Goal: Information Seeking & Learning: Find specific fact

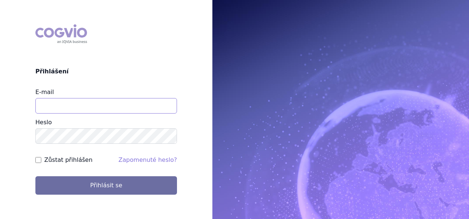
click at [93, 106] on input "E-mail" at bounding box center [106, 105] width 142 height 15
type input "zuzana.kajtmanova@ipsen.com"
click at [38, 160] on input "Zůstat přihlášen" at bounding box center [38, 160] width 6 height 6
checkbox input "true"
click at [35, 176] on button "Přihlásit se" at bounding box center [106, 185] width 142 height 18
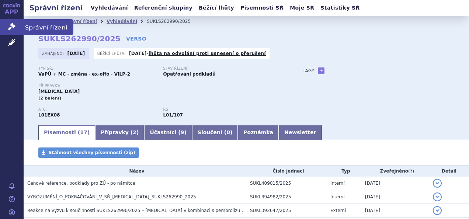
click at [9, 30] on icon at bounding box center [11, 26] width 7 height 7
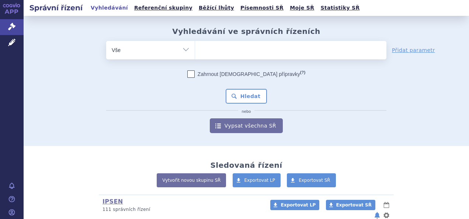
click at [214, 49] on ul at bounding box center [290, 48] width 191 height 15
click at [195, 49] on select at bounding box center [195, 50] width 0 height 18
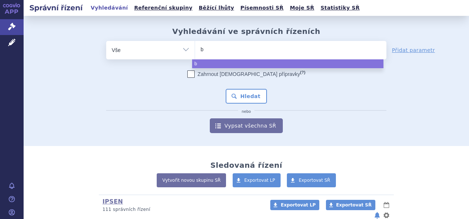
type input "by"
type input "byl"
type input "bylv"
type input "bylva"
type input "bylvay"
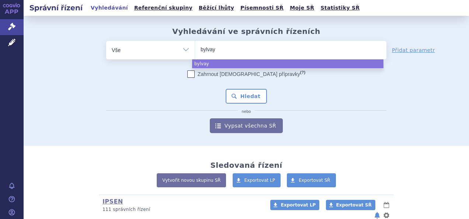
select select "bylvay"
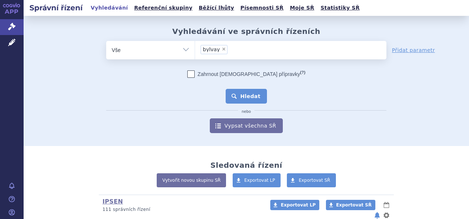
click at [239, 91] on button "Hledat" at bounding box center [247, 96] width 42 height 15
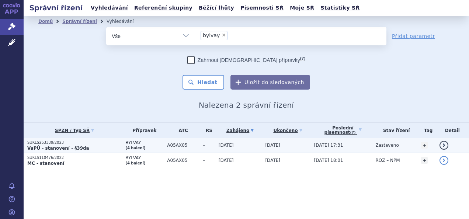
click at [131, 141] on span "BYLVAY" at bounding box center [144, 142] width 38 height 5
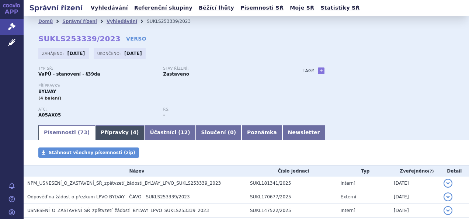
click at [105, 131] on link "Přípravky ( 4 )" at bounding box center [119, 132] width 49 height 15
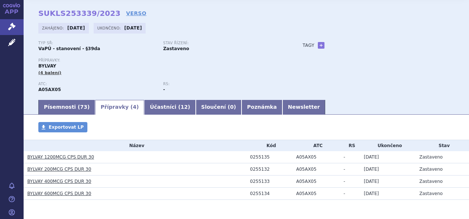
scroll to position [37, 0]
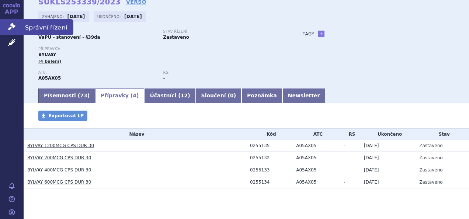
click at [12, 31] on link "Správní řízení" at bounding box center [12, 26] width 24 height 15
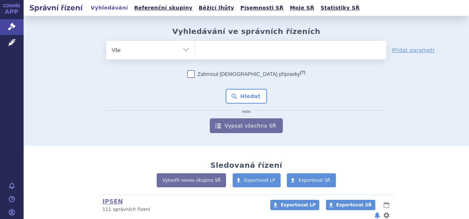
drag, startPoint x: 0, startPoint y: 0, endPoint x: 227, endPoint y: 52, distance: 232.6
click at [227, 52] on ul at bounding box center [290, 48] width 191 height 15
click at [195, 52] on select at bounding box center [195, 50] width 0 height 18
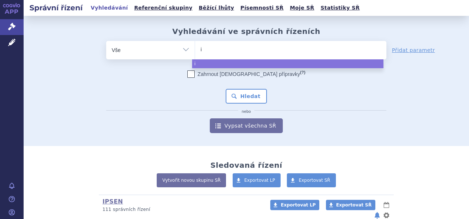
type input "iq"
type input "iqi"
type input "iqir"
type input "iqirvo"
select select "iqirvo"
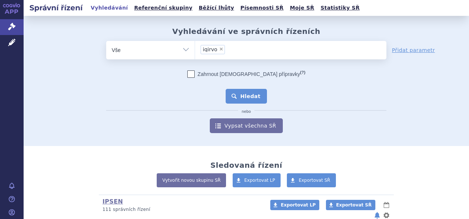
click at [253, 97] on button "Hledat" at bounding box center [247, 96] width 42 height 15
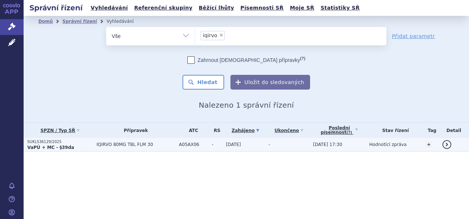
click at [108, 145] on span "IQIRVO 80MG TBL FLM 30" at bounding box center [136, 144] width 79 height 5
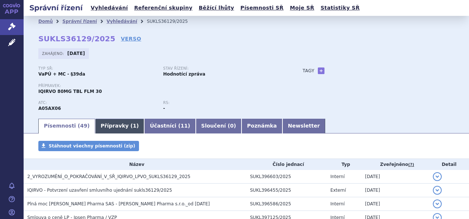
click at [108, 128] on link "Přípravky ( 1 )" at bounding box center [119, 126] width 49 height 15
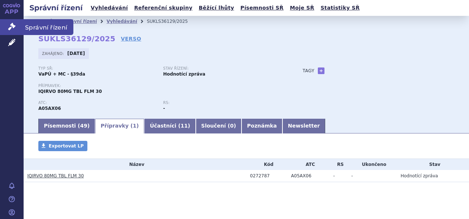
click at [9, 27] on icon at bounding box center [11, 26] width 7 height 7
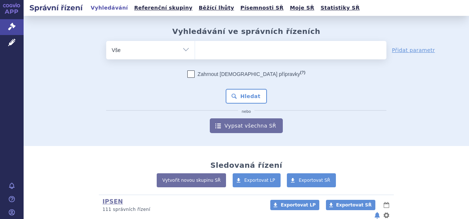
click at [223, 49] on ul at bounding box center [290, 48] width 191 height 15
click at [195, 49] on select at bounding box center [195, 50] width 0 height 18
type input "li"
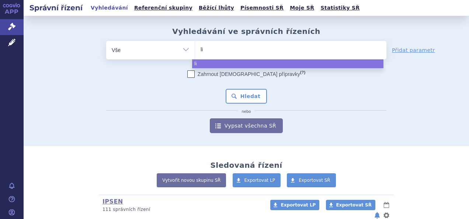
type input "liv"
type input "livd"
type input "livde"
type input "livdel"
type input "livdelzi"
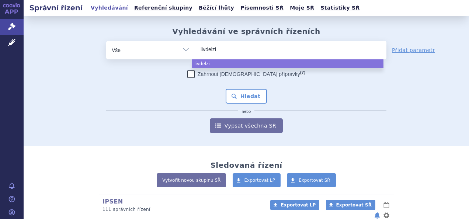
select select "livdelzi"
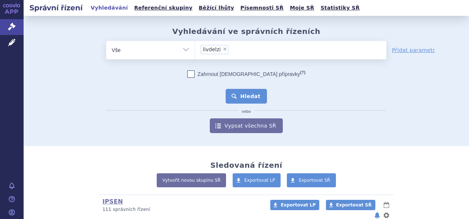
click at [250, 97] on button "Hledat" at bounding box center [247, 96] width 42 height 15
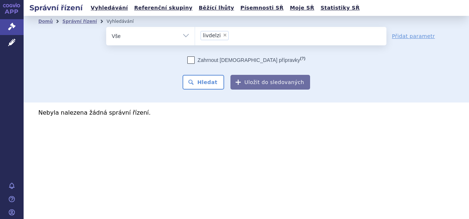
click at [224, 34] on li "× livdelzi" at bounding box center [215, 35] width 28 height 9
click at [195, 34] on select "livdelzi" at bounding box center [195, 36] width 0 height 18
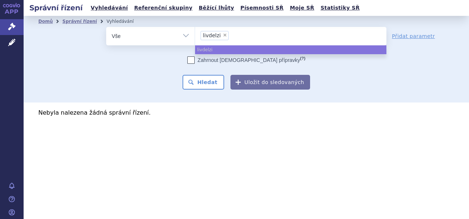
click at [223, 35] on span "×" at bounding box center [225, 35] width 4 height 4
click at [195, 35] on select "livdelzi" at bounding box center [195, 36] width 0 height 18
select select
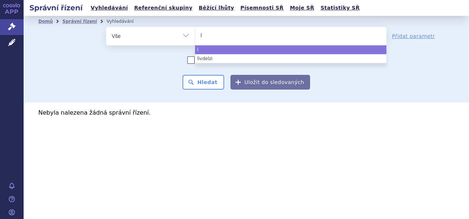
type input "ly"
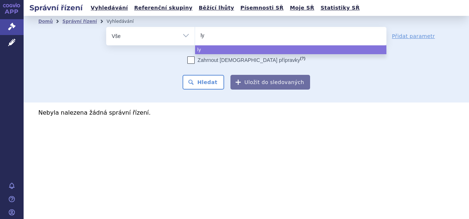
type input "lyv"
type input "lyvd"
type input "lyvde"
type input "lyvdel"
type input "lyvdelzi"
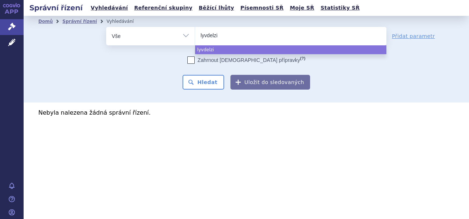
select select "lyvdelzi"
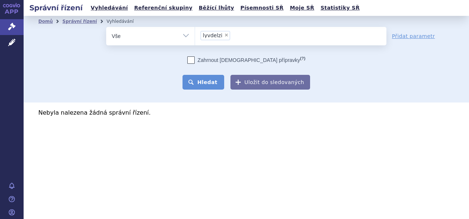
click at [209, 81] on button "Hledat" at bounding box center [204, 82] width 42 height 15
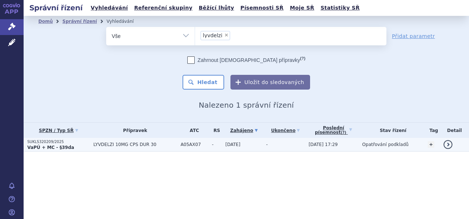
click at [127, 142] on span "LYVDELZI 10MG CPS DUR 30" at bounding box center [134, 144] width 83 height 5
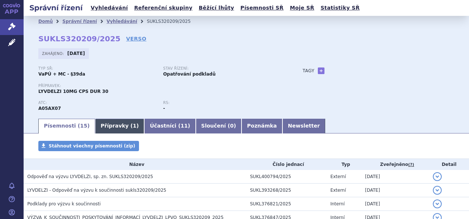
click at [111, 128] on link "Přípravky ( 1 )" at bounding box center [119, 126] width 49 height 15
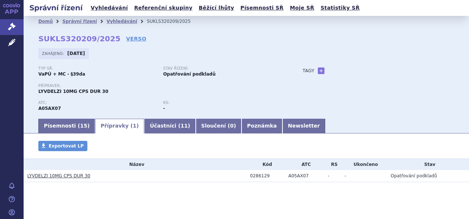
click at [111, 128] on link "Přípravky ( 1 )" at bounding box center [119, 126] width 49 height 15
click at [11, 24] on icon at bounding box center [11, 26] width 7 height 7
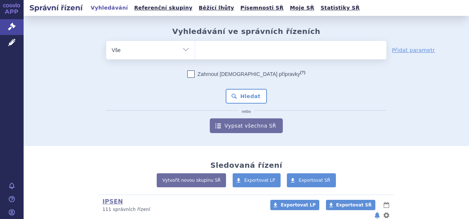
click at [229, 52] on ul at bounding box center [290, 48] width 191 height 15
click at [195, 52] on select at bounding box center [195, 50] width 0 height 18
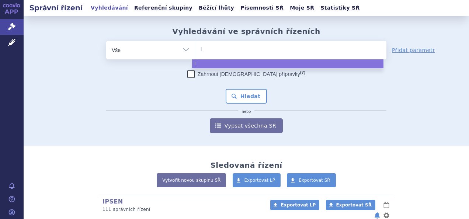
type input "li"
type input "liv"
type input "livma"
type input "livmarl"
type input "livmarli"
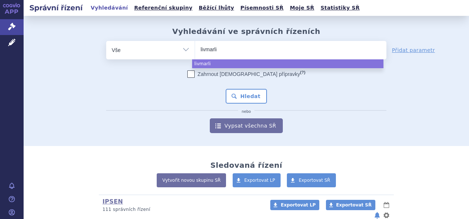
select select "livmarli"
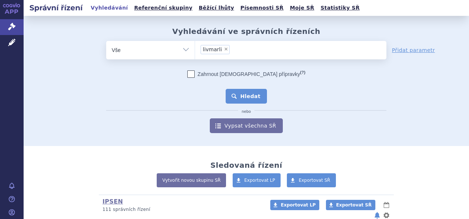
click at [243, 94] on button "Hledat" at bounding box center [247, 96] width 42 height 15
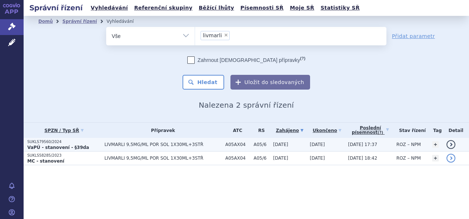
click at [113, 146] on span "LIVMARLI 9,5MG/ML POR SOL 1X30ML+3STŘ" at bounding box center [162, 144] width 117 height 5
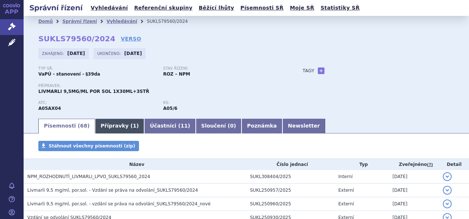
click at [110, 127] on link "Přípravky ( 1 )" at bounding box center [119, 126] width 49 height 15
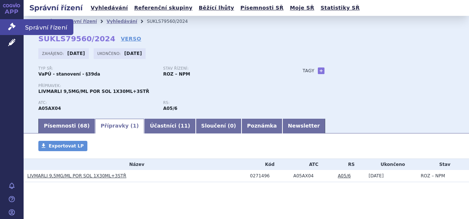
click at [13, 28] on icon at bounding box center [11, 26] width 7 height 7
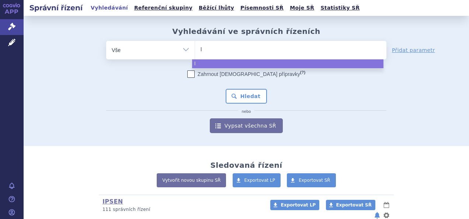
type input "ly"
type input "lyv"
type input "lyvd"
type input "lyvde"
type input "lyvdel"
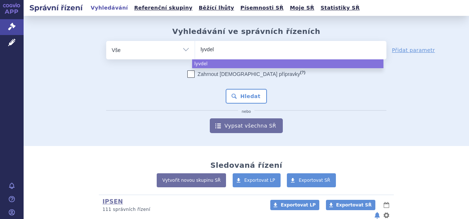
type input "lyvdelz"
type input "lyvdelzi"
select select "lyvdelzi"
click at [255, 98] on button "Hledat" at bounding box center [247, 96] width 42 height 15
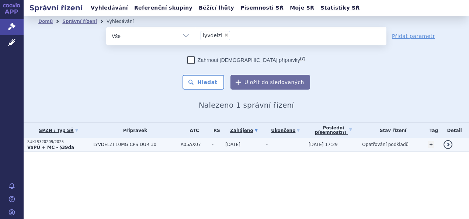
click at [113, 145] on span "LYVDELZI 10MG CPS DUR 30" at bounding box center [134, 144] width 83 height 5
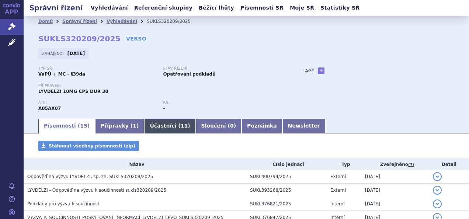
click at [153, 128] on link "Účastníci ( 11 )" at bounding box center [169, 126] width 51 height 15
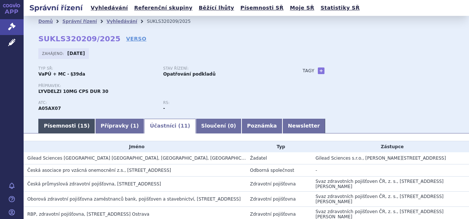
click at [80, 129] on span "15" at bounding box center [83, 126] width 7 height 6
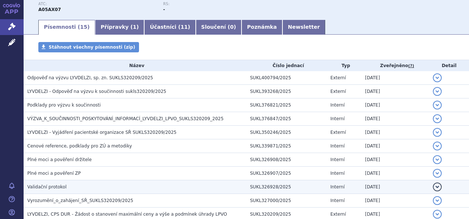
scroll to position [88, 0]
